Goal: Task Accomplishment & Management: Use online tool/utility

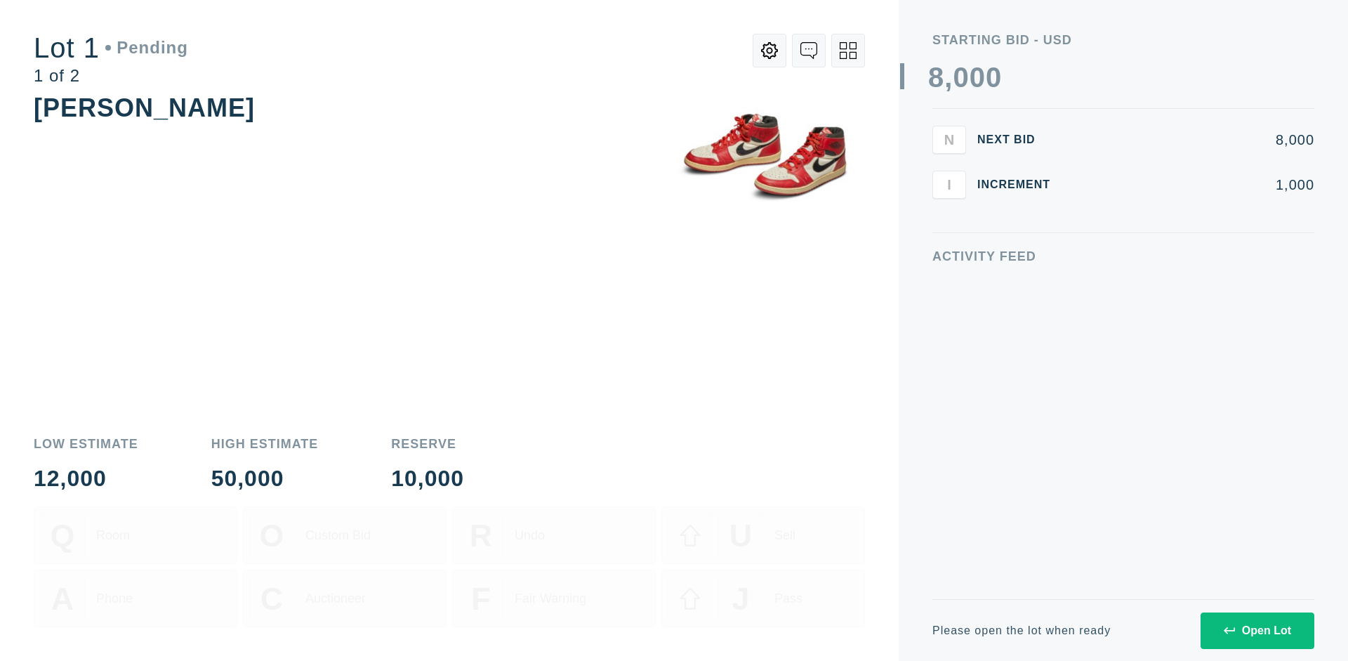
click at [1257, 630] on div "Open Lot" at bounding box center [1257, 630] width 67 height 13
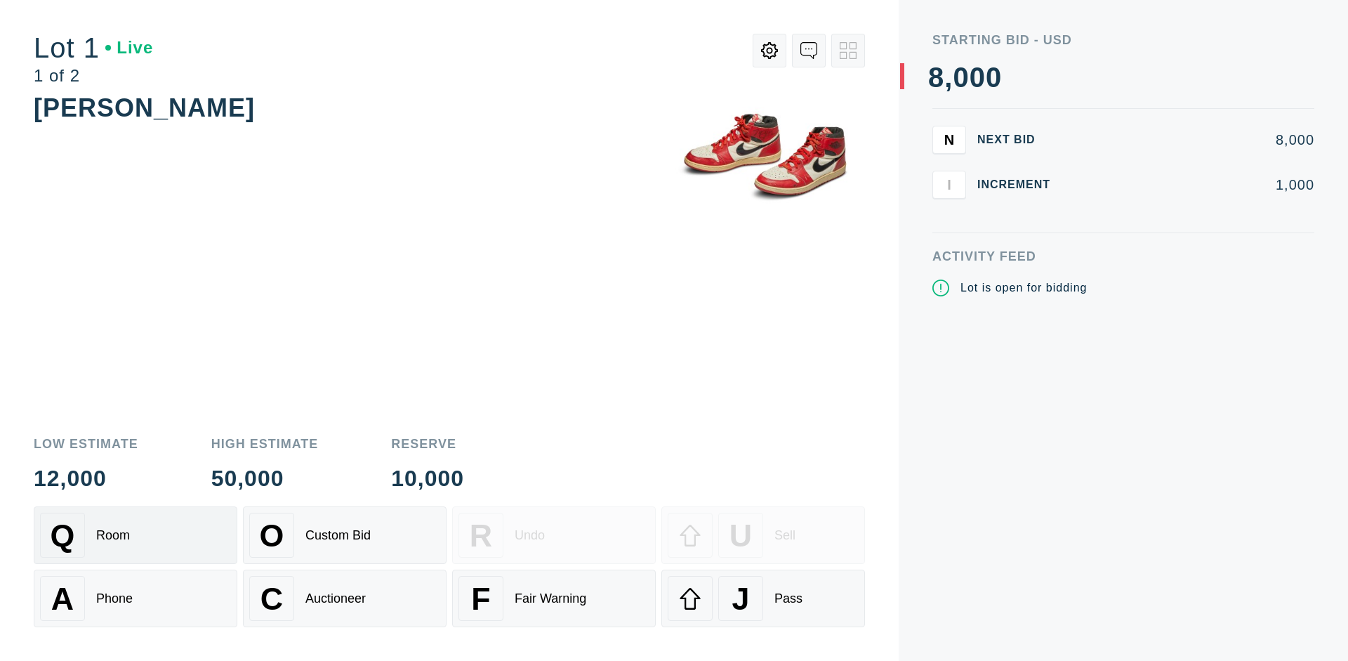
click at [136, 535] on div "Q Room" at bounding box center [135, 535] width 191 height 45
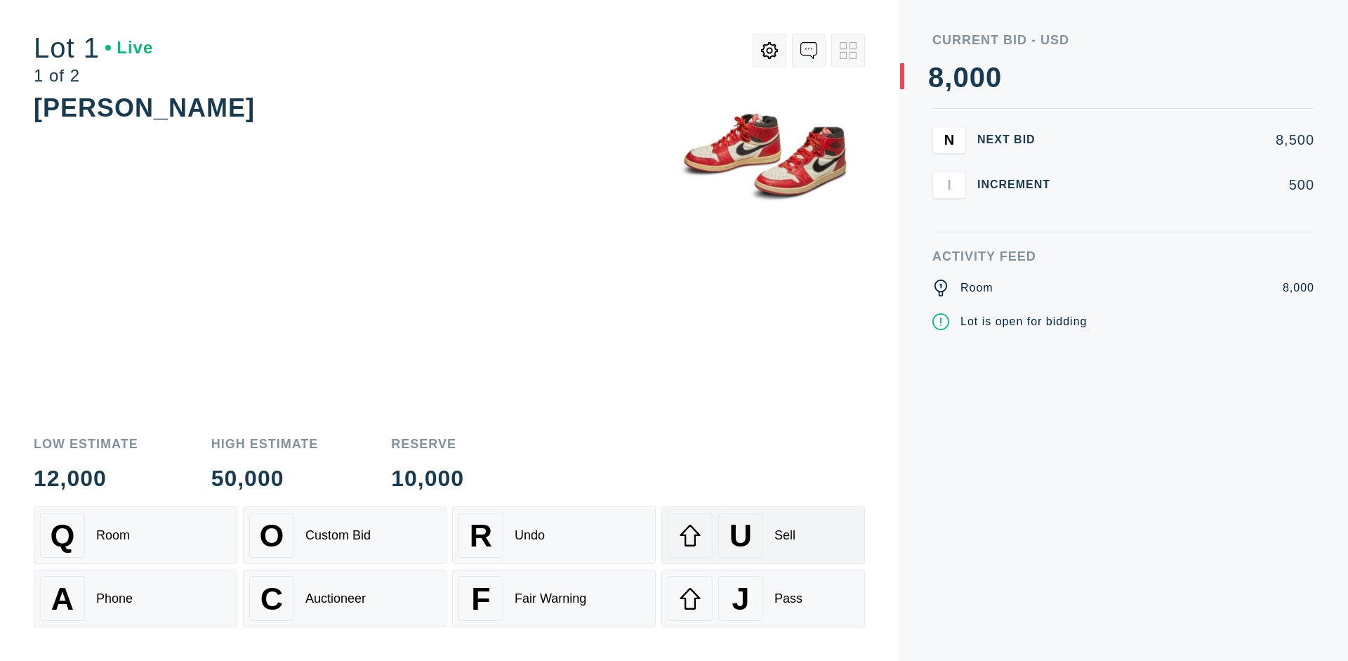
click at [763, 535] on div "U Sell" at bounding box center [763, 535] width 191 height 45
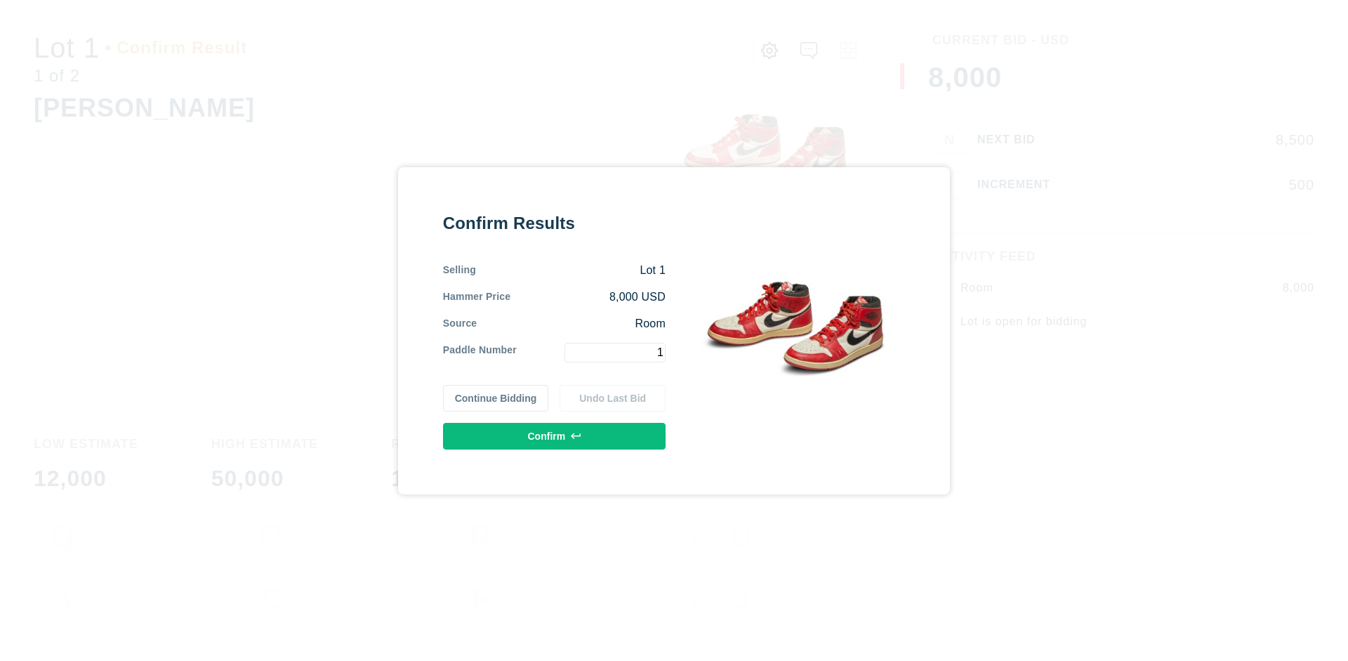
type input "1"
click at [555, 435] on button "Confirm" at bounding box center [554, 436] width 223 height 27
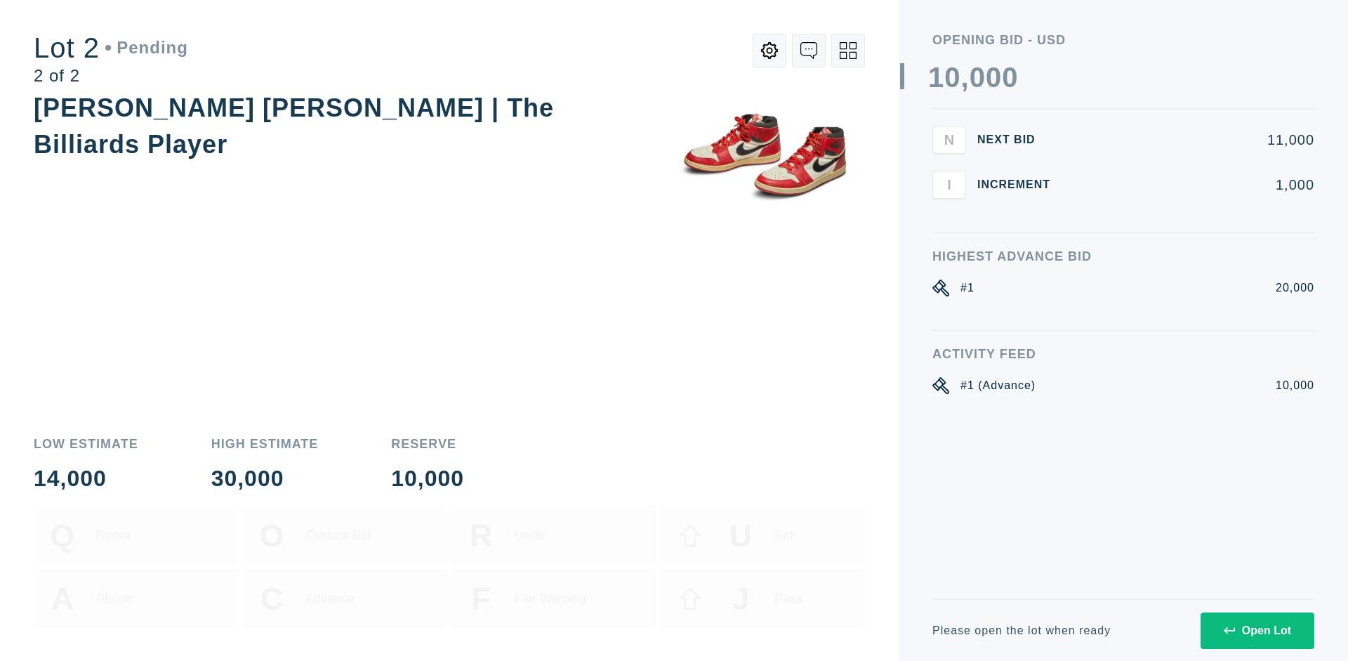
click at [1257, 630] on div "Open Lot" at bounding box center [1257, 630] width 67 height 13
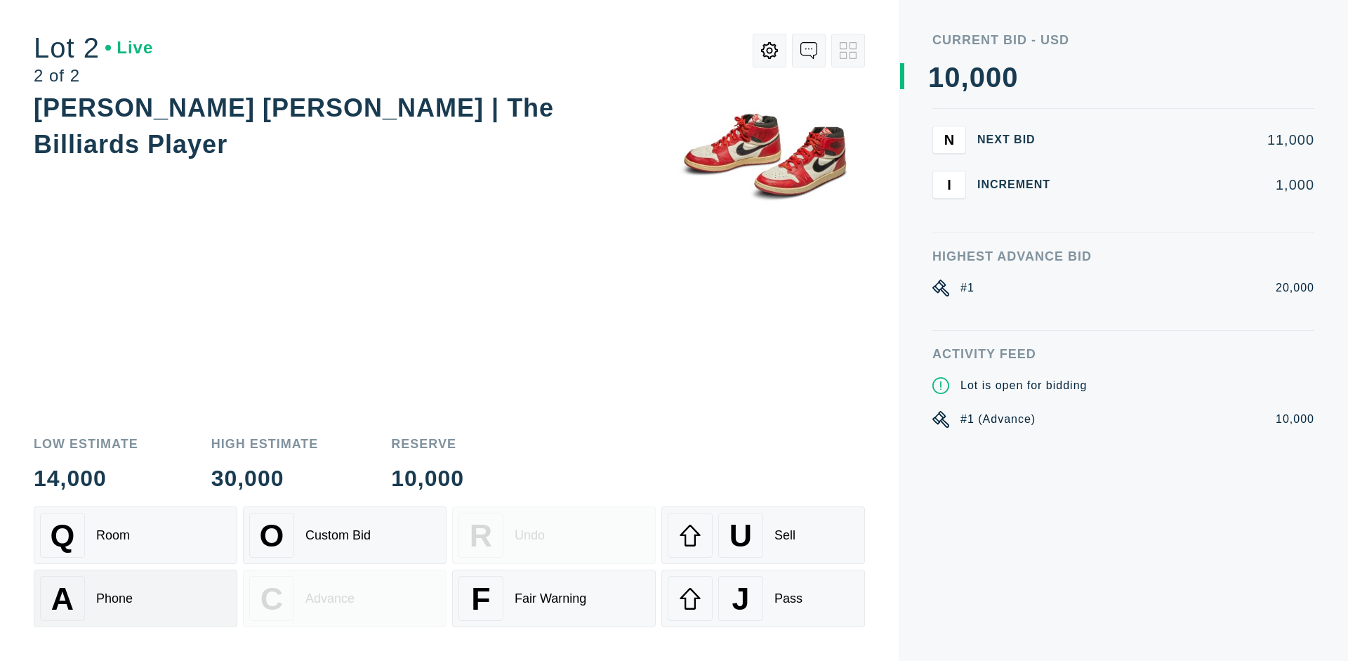
click at [136, 598] on div "A Phone" at bounding box center [135, 598] width 191 height 45
